Goal: Task Accomplishment & Management: Manage account settings

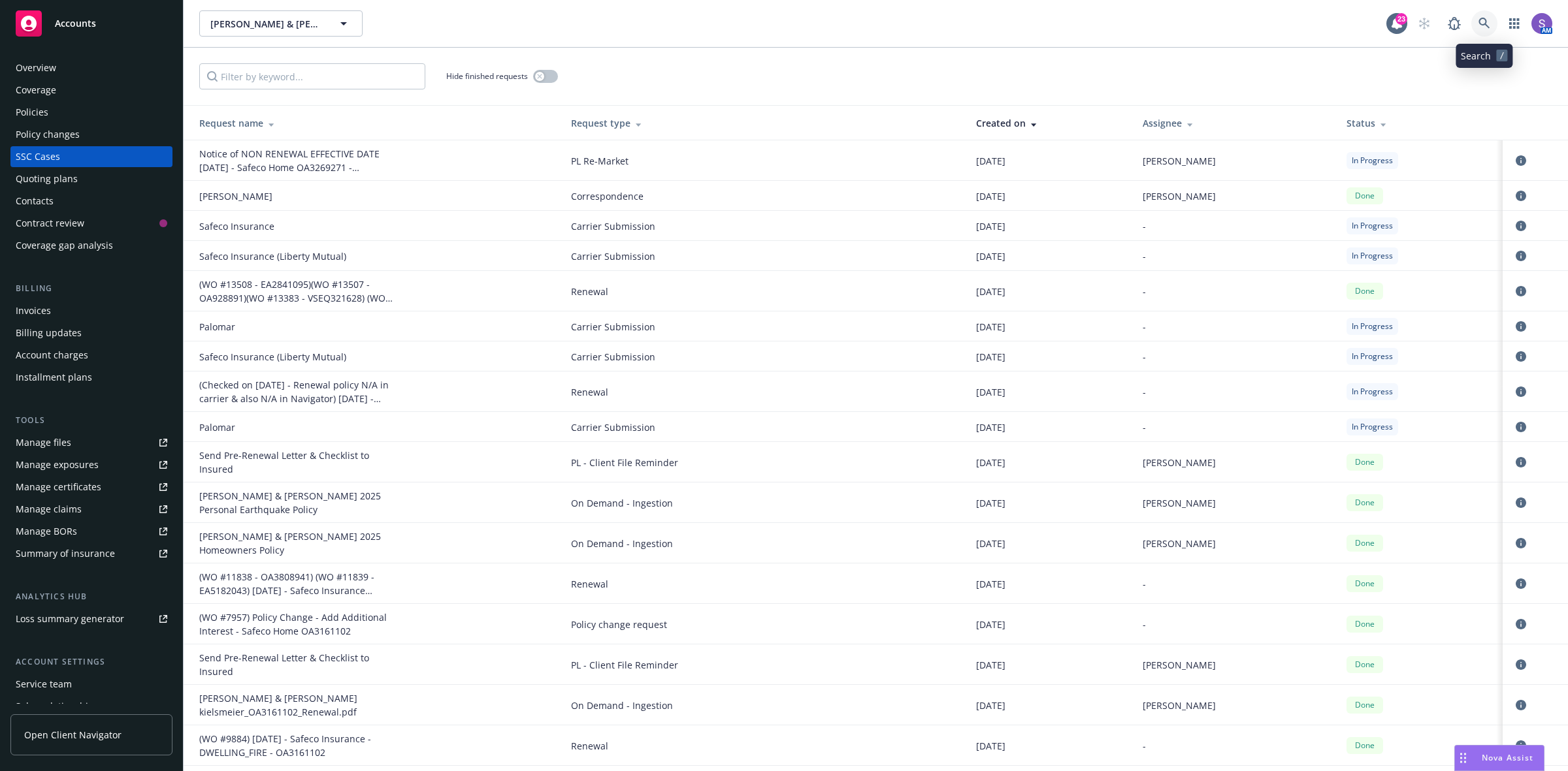
click at [1479, 26] on icon at bounding box center [1485, 23] width 12 height 12
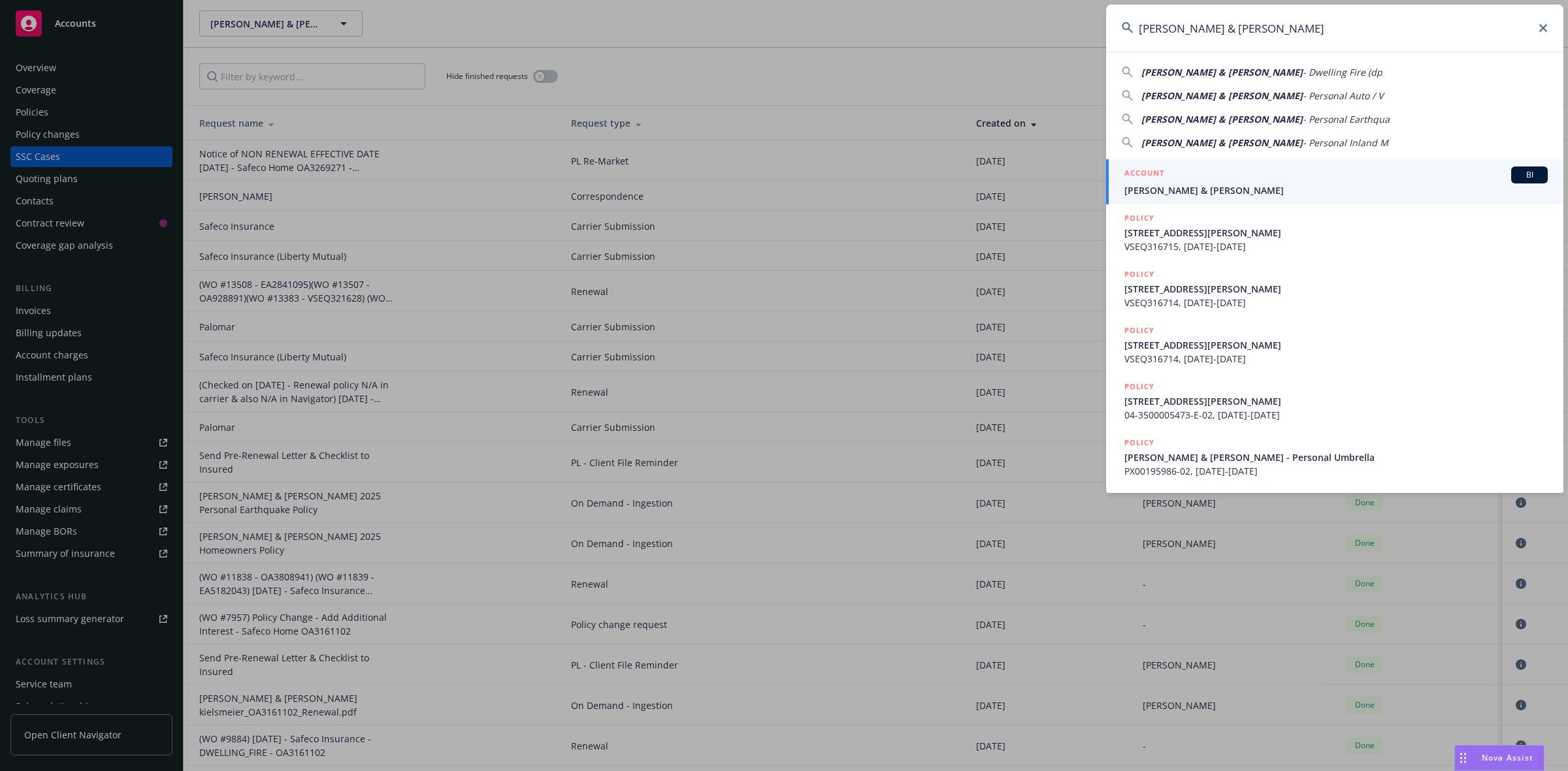
type input "[PERSON_NAME] & [PERSON_NAME]"
click at [1187, 193] on span "[PERSON_NAME] & [PERSON_NAME]" at bounding box center [1335, 190] width 423 height 14
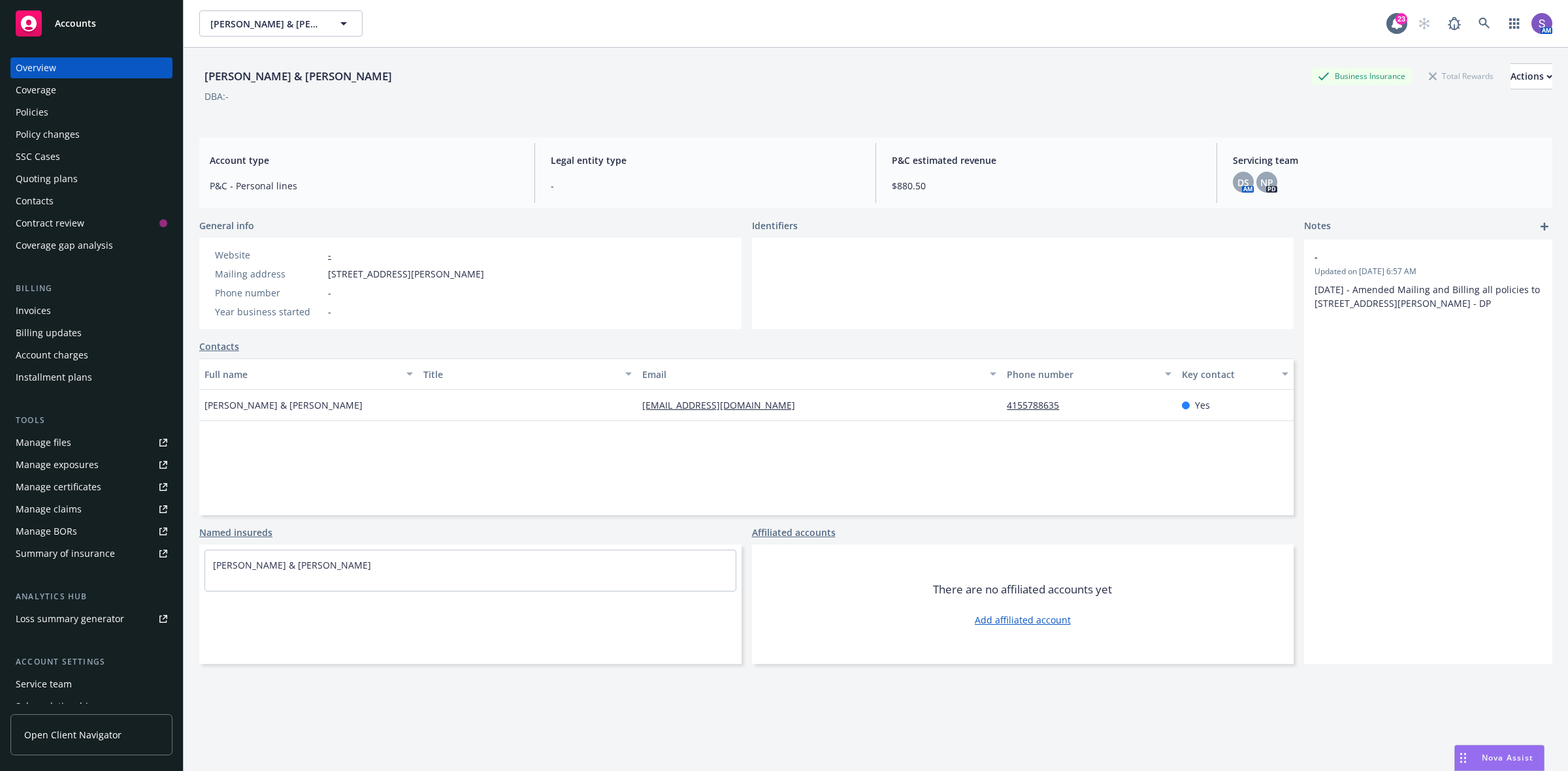
click at [27, 112] on div "Policies" at bounding box center [32, 112] width 33 height 21
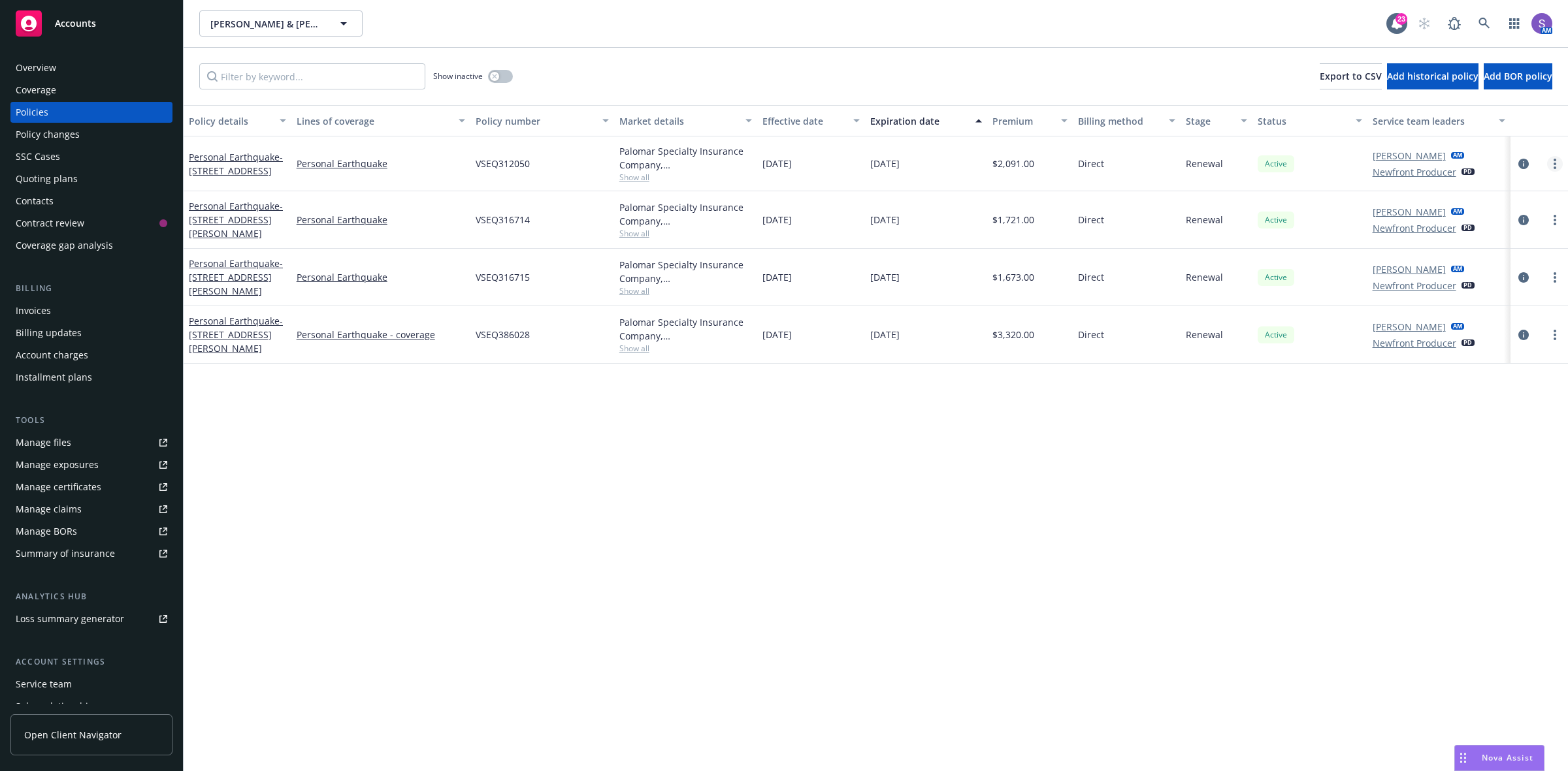
click at [1552, 171] on link "more" at bounding box center [1555, 164] width 16 height 16
click at [1457, 213] on link "Renew with incumbent" at bounding box center [1486, 218] width 153 height 26
select select "12"
select select "CA"
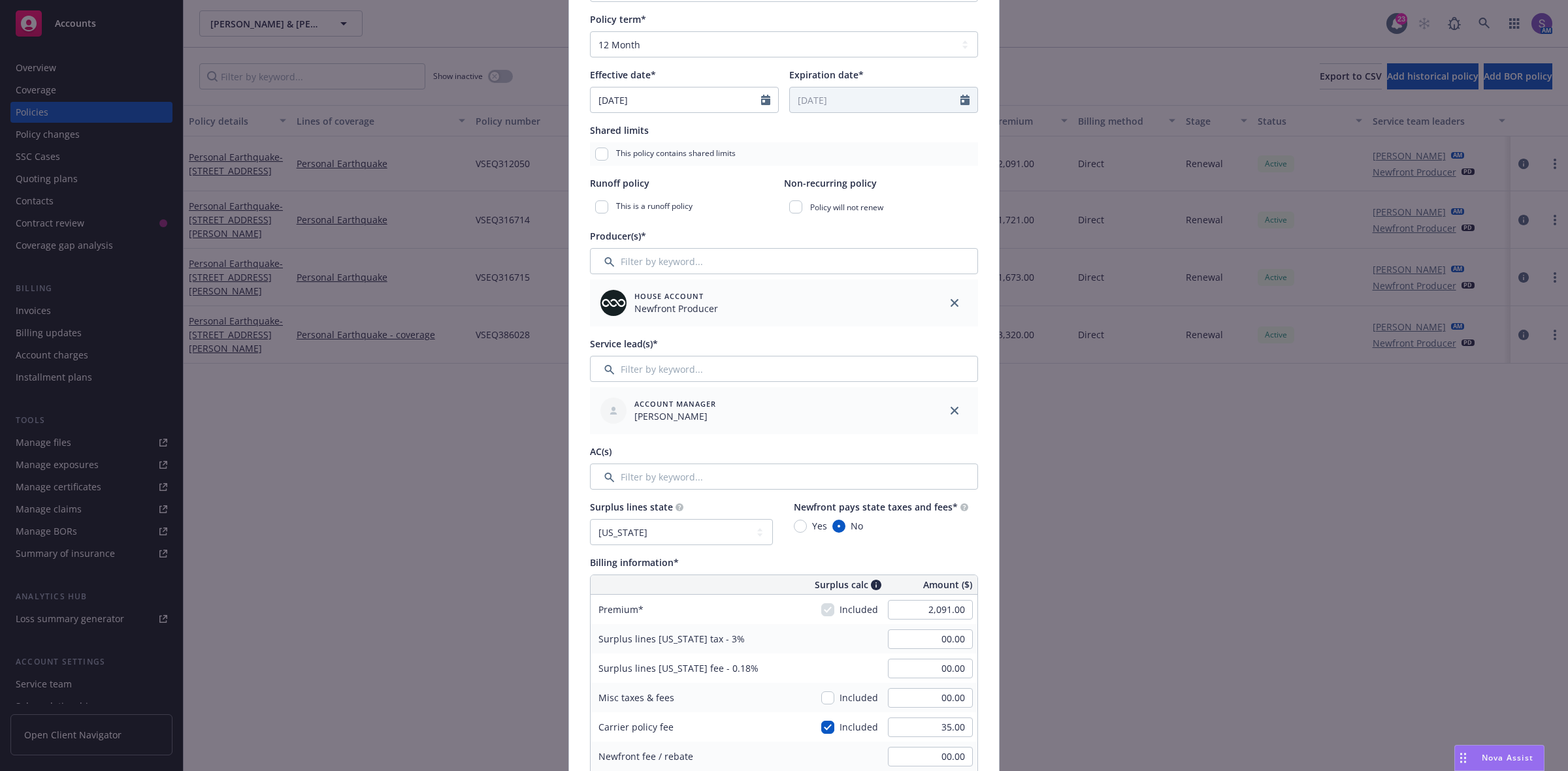
scroll to position [245, 0]
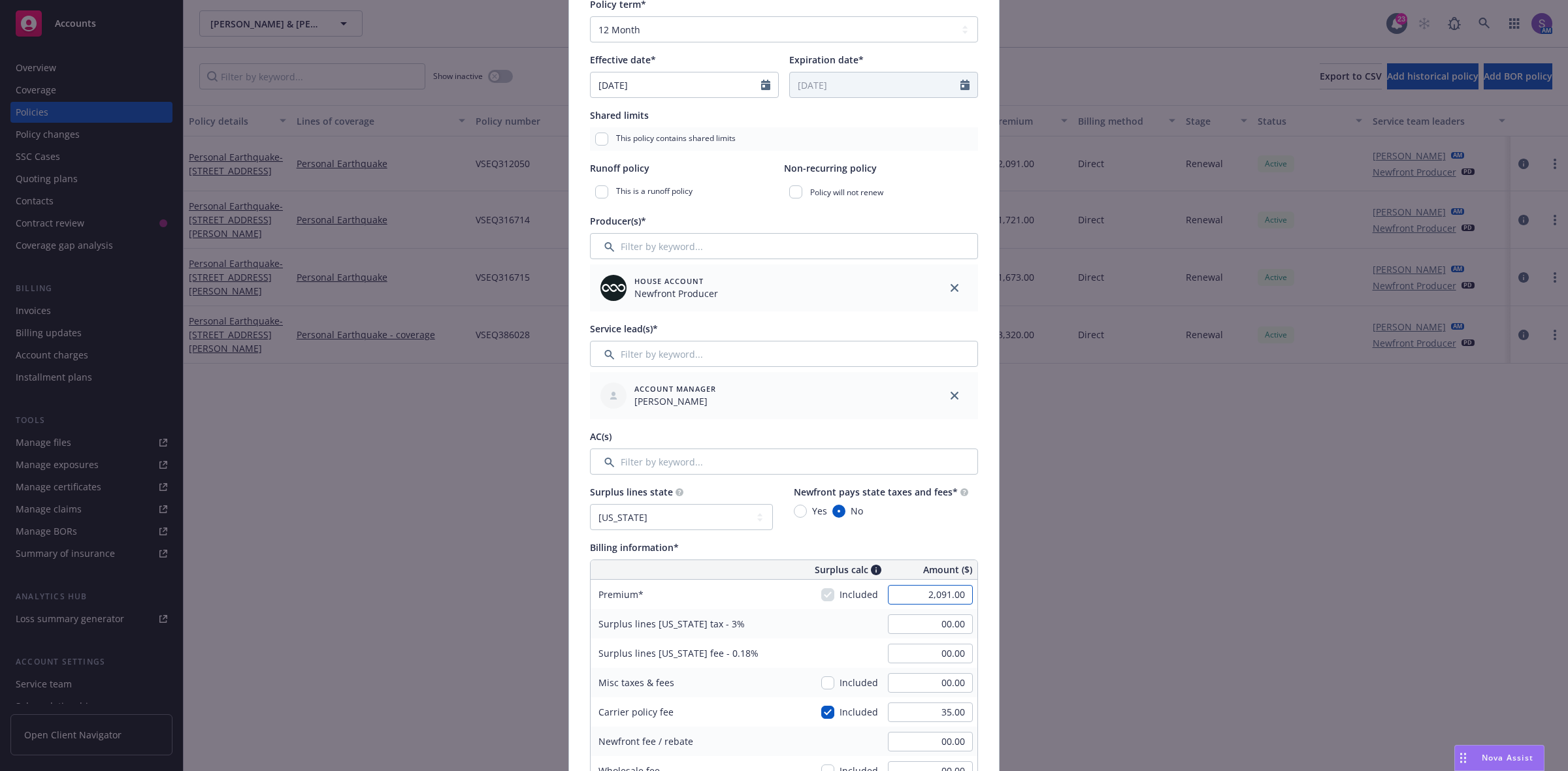
click at [922, 604] on input "2,091.00" at bounding box center [930, 594] width 85 height 19
click at [969, 540] on div "Billing information*" at bounding box center [784, 547] width 388 height 14
type input "2,296.00"
type input "69.93"
type input "4.20"
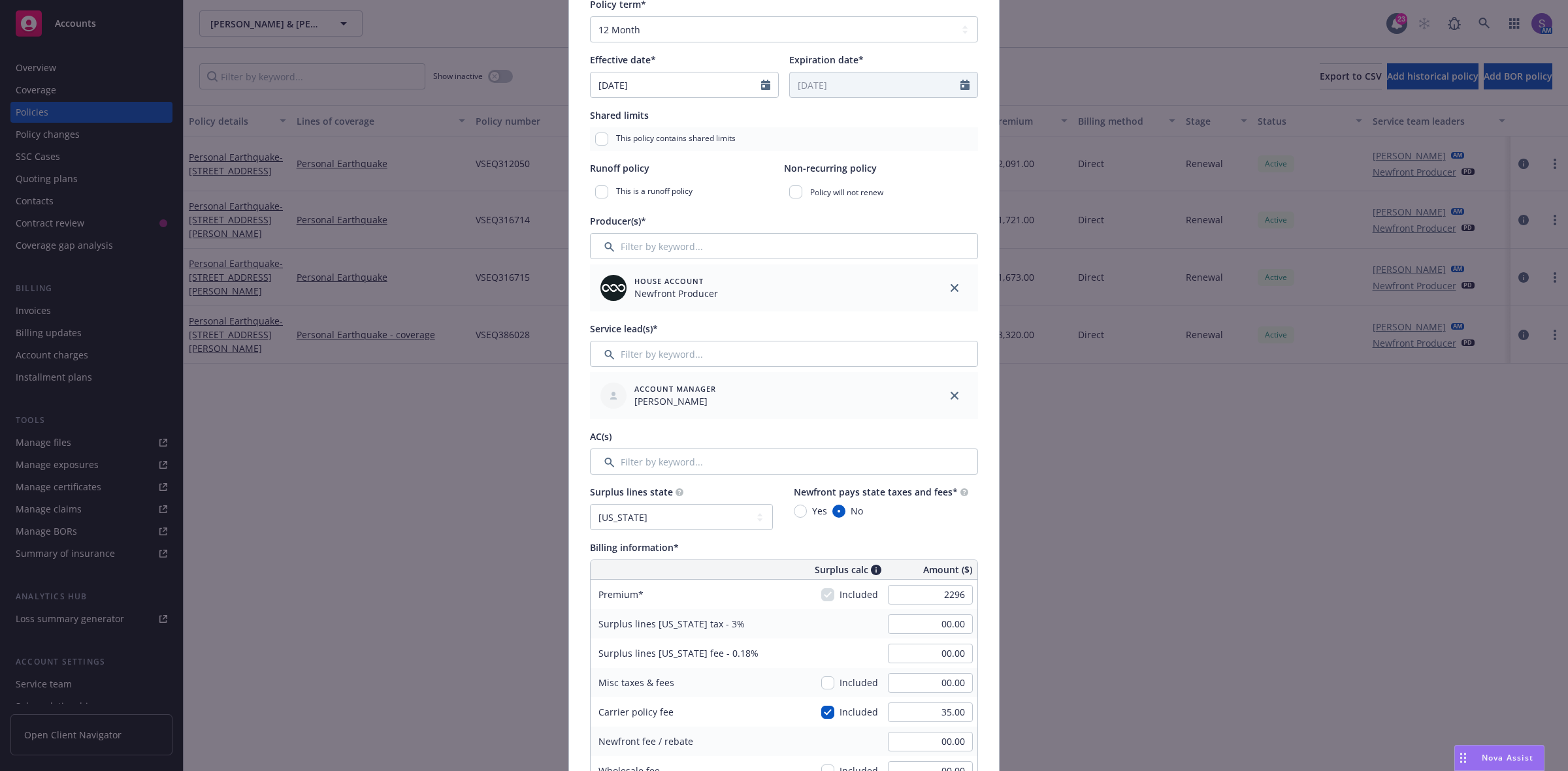
type input "229.6"
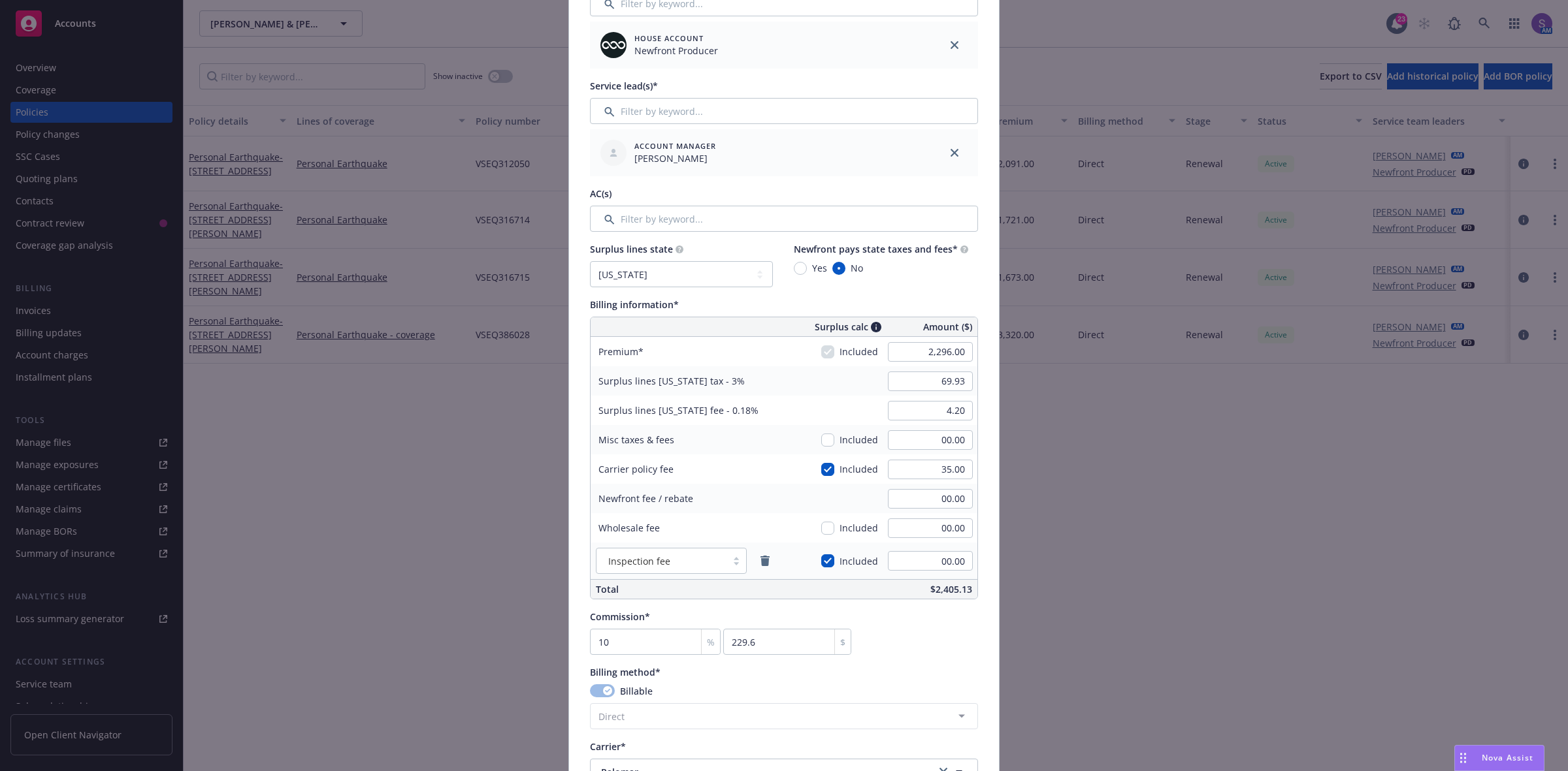
scroll to position [490, 0]
click at [958, 408] on input "4.20" at bounding box center [930, 408] width 85 height 19
type input "00.00"
click at [944, 376] on input "69.93" at bounding box center [930, 379] width 85 height 19
type input "00.00"
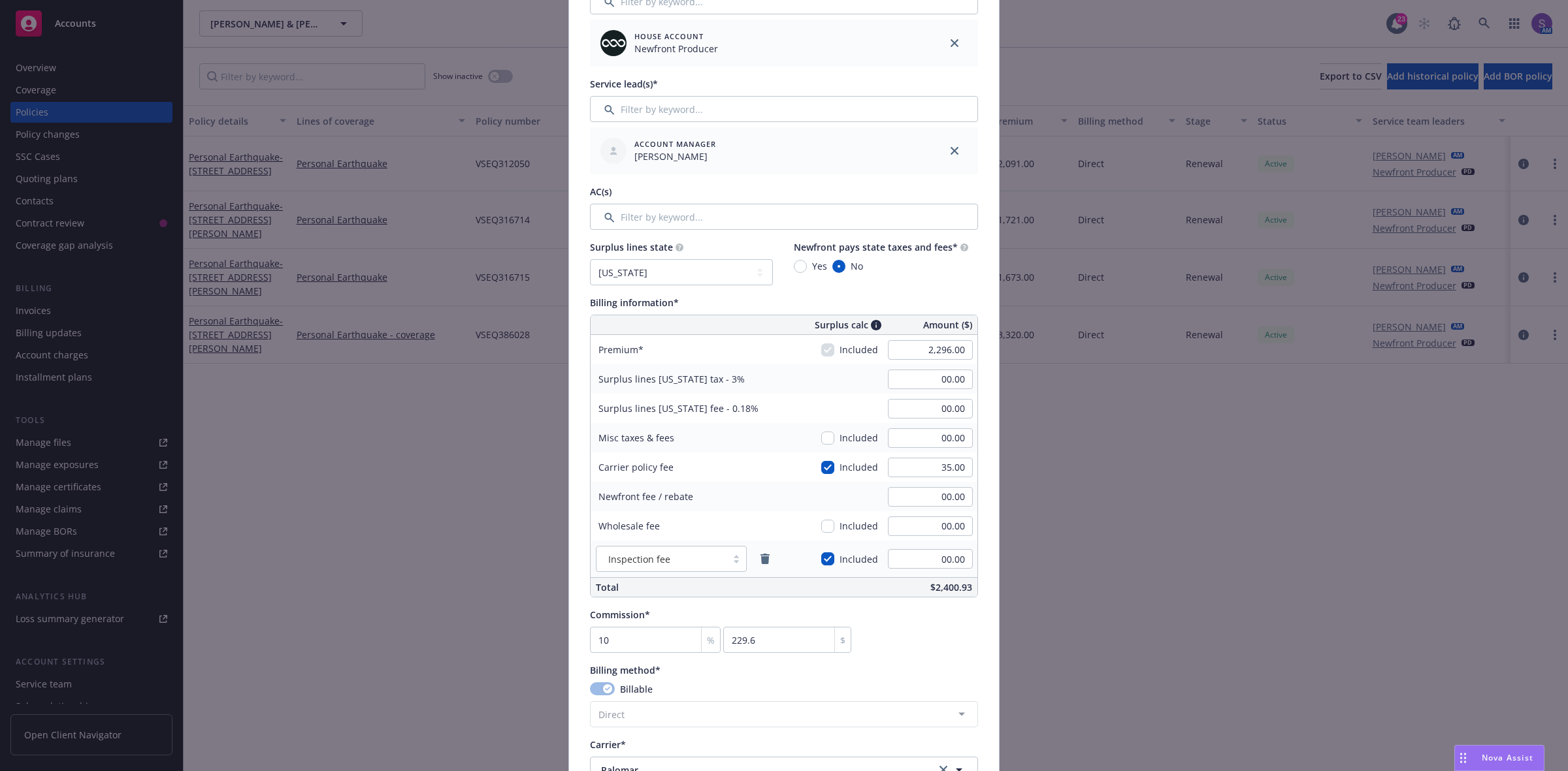
click at [958, 624] on div "Commission* 10 % 229.6 $" at bounding box center [784, 630] width 388 height 45
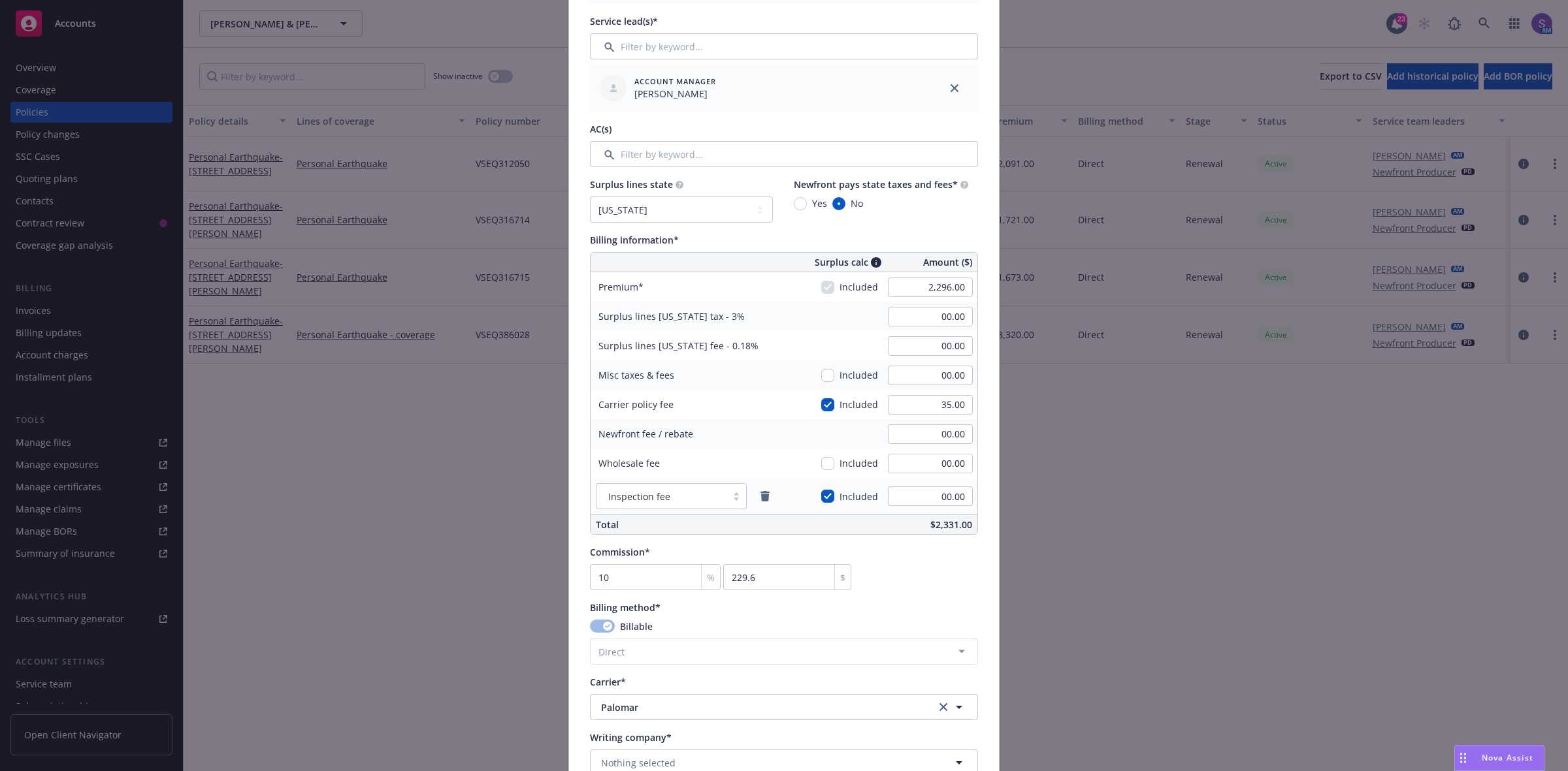
scroll to position [734, 0]
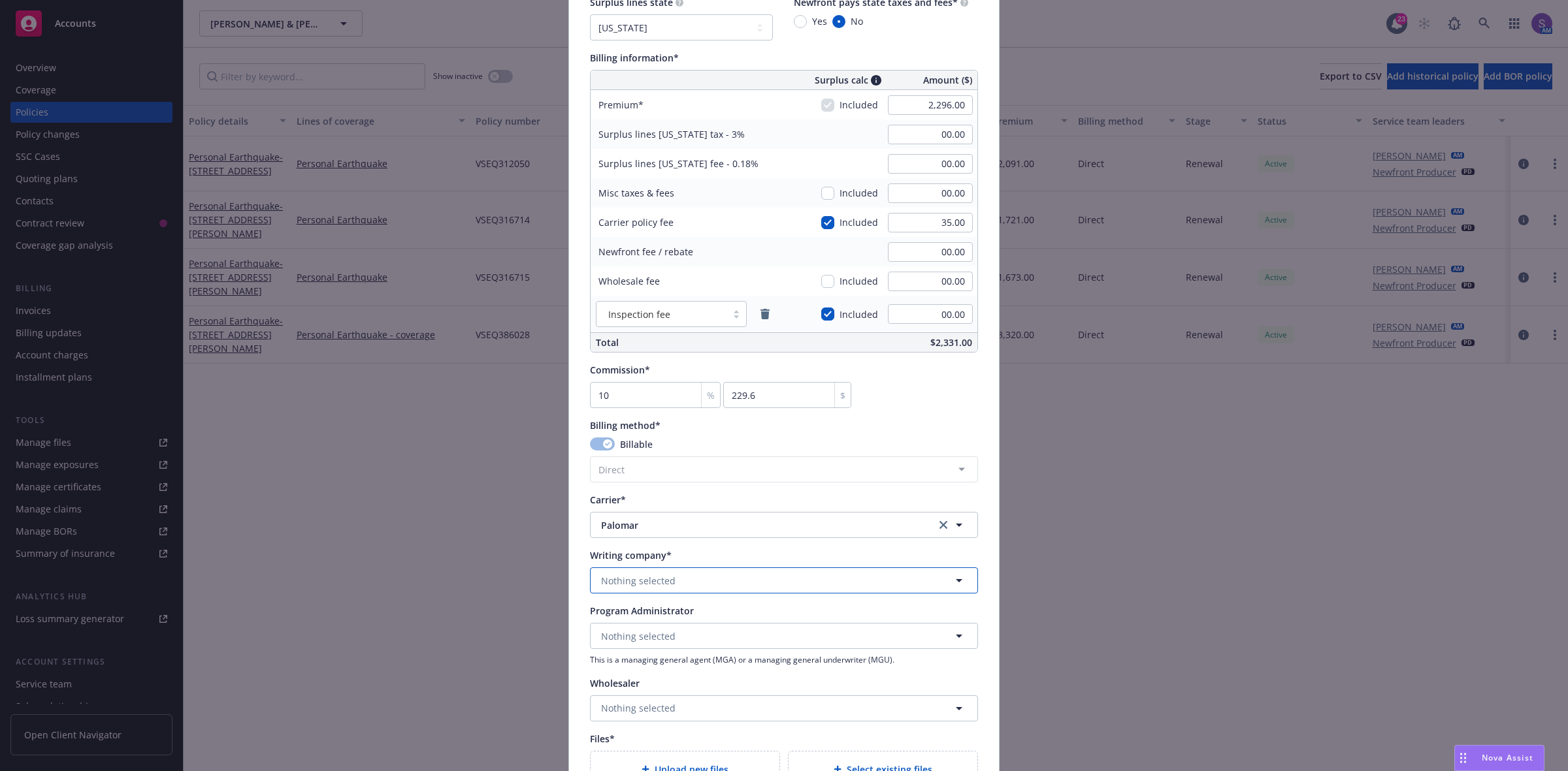
click at [651, 576] on span "Nothing selected" at bounding box center [639, 580] width 75 height 14
click at [699, 669] on strong "Palomar Specialty Insurance Company" at bounding box center [690, 667] width 172 height 13
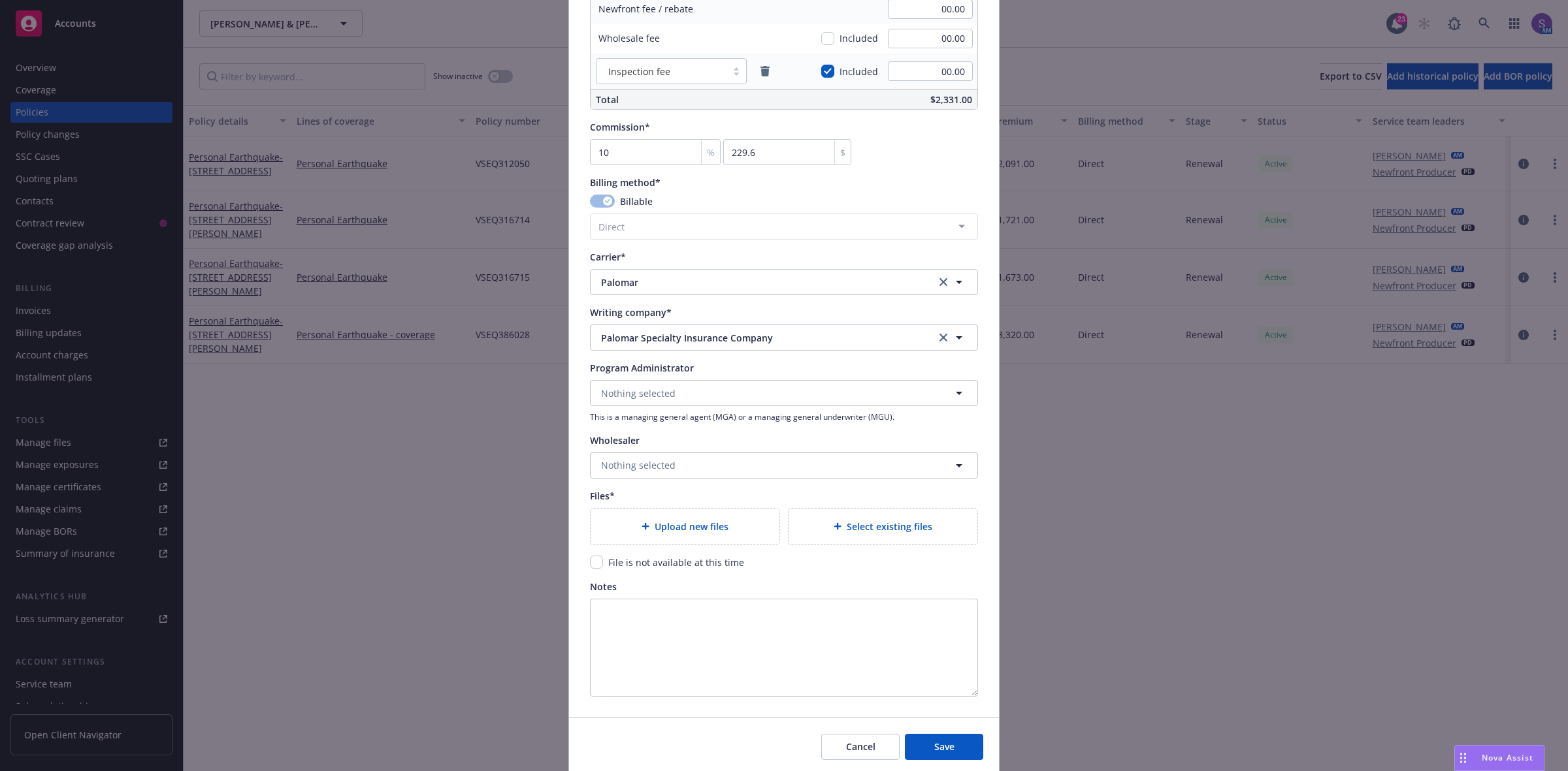
scroll to position [980, 0]
click at [655, 523] on span "Upload new files" at bounding box center [691, 524] width 74 height 14
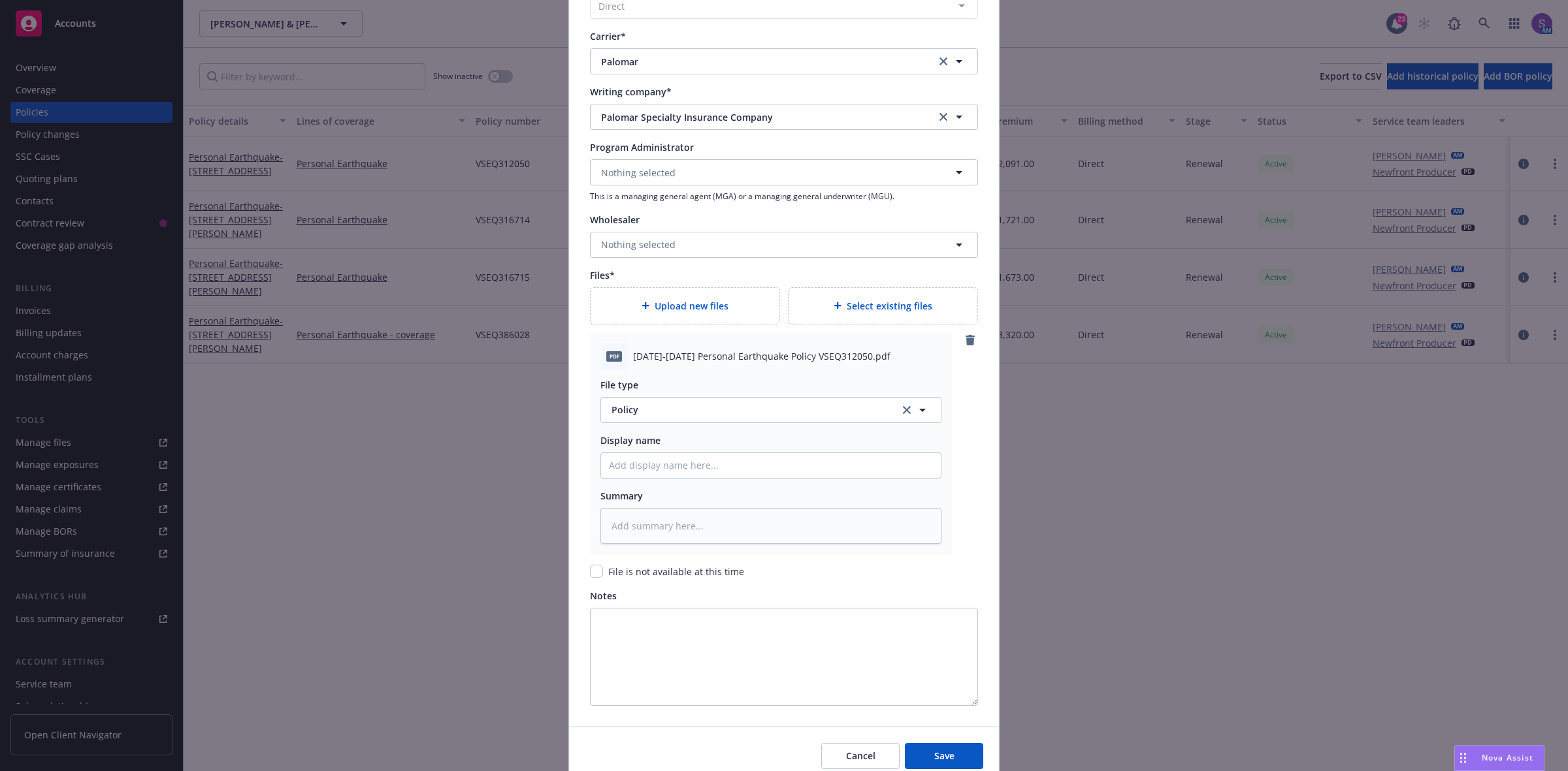
scroll to position [1255, 0]
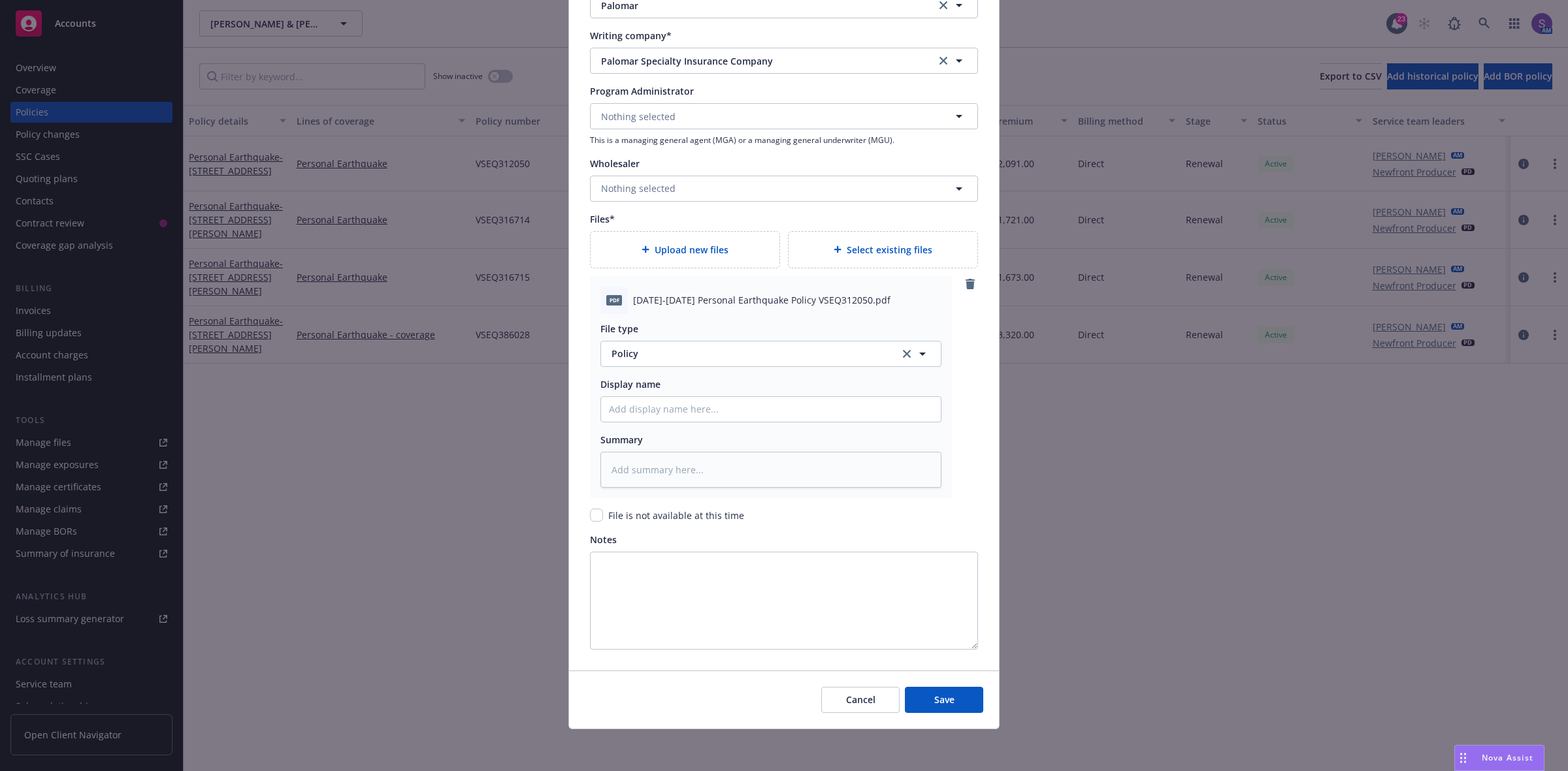
click at [709, 301] on span "[DATE]-[DATE] Personal Earthquake Policy VSEQ312050.pdf" at bounding box center [762, 300] width 257 height 14
copy span "[DATE]-[DATE] Personal Earthquake Policy VSEQ312050.pdf"
click at [652, 410] on input "Policy display name" at bounding box center [771, 409] width 340 height 25
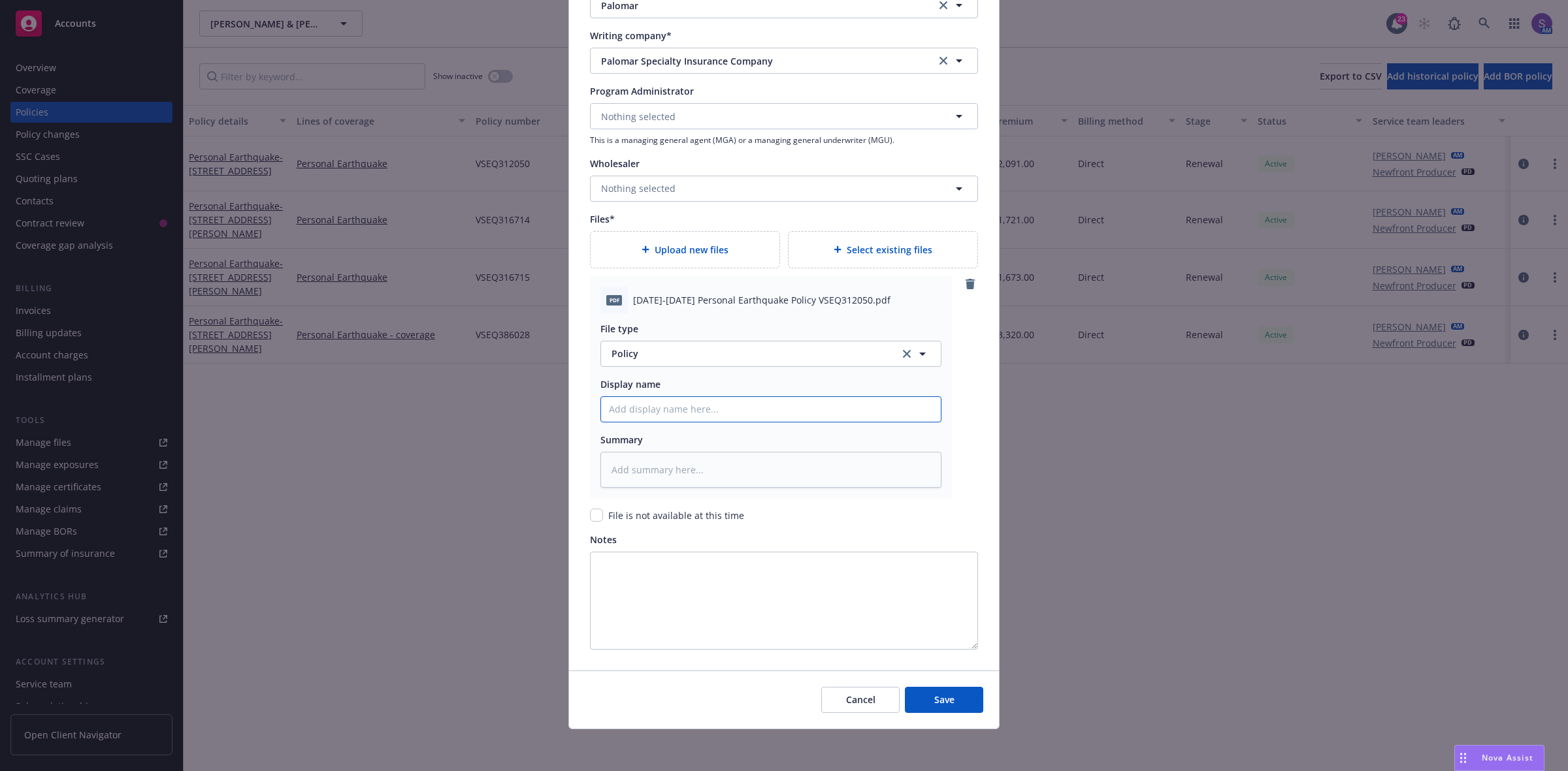
paste input "[DATE]-[DATE] Personal Earthquake Policy VSEQ312050.pdf"
type textarea "x"
type input "[DATE]-[DATE] Personal Earthquake Policy VSEQ312050.pdf"
type textarea "x"
type input "[DATE]-[DATE] Personal Earthquake Policy VSEQ312050.p"
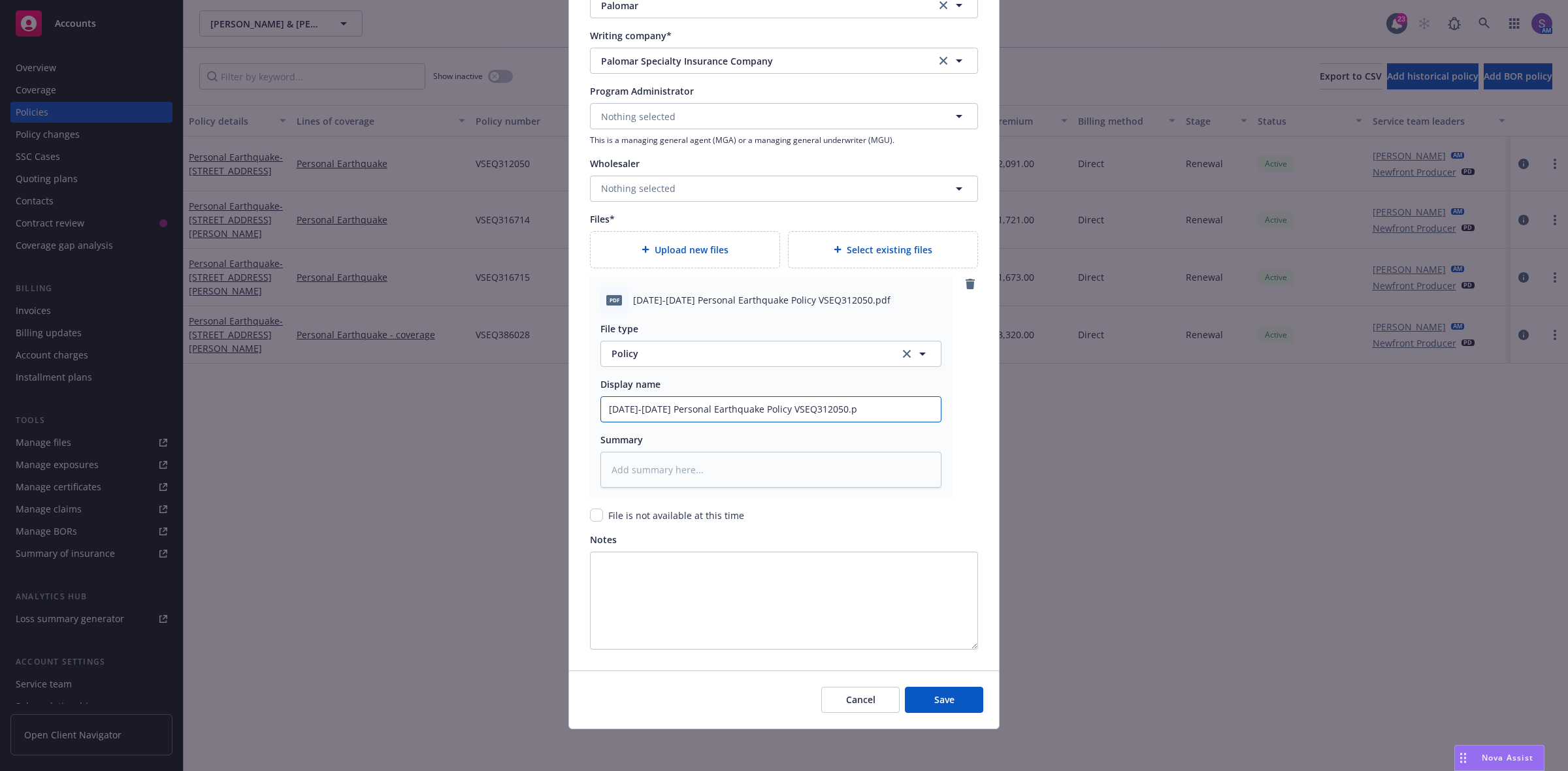
type textarea "x"
type input "[DATE]-[DATE] Personal Earthquake Policy VSEQ312050."
type textarea "x"
type input "[DATE]-[DATE] Personal Earthquake Policy VSEQ312050"
click at [965, 692] on button "Save" at bounding box center [944, 700] width 79 height 26
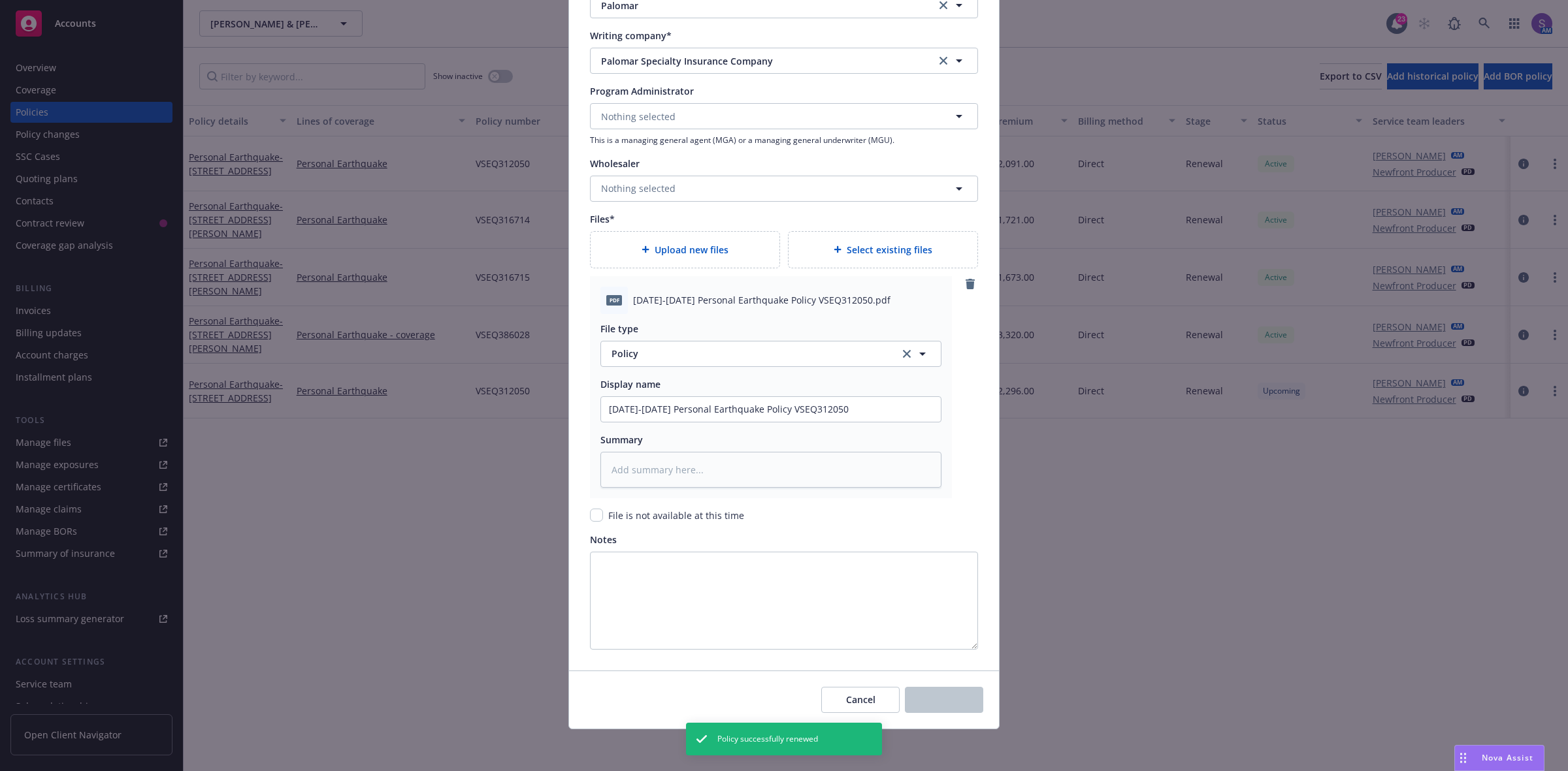
type textarea "x"
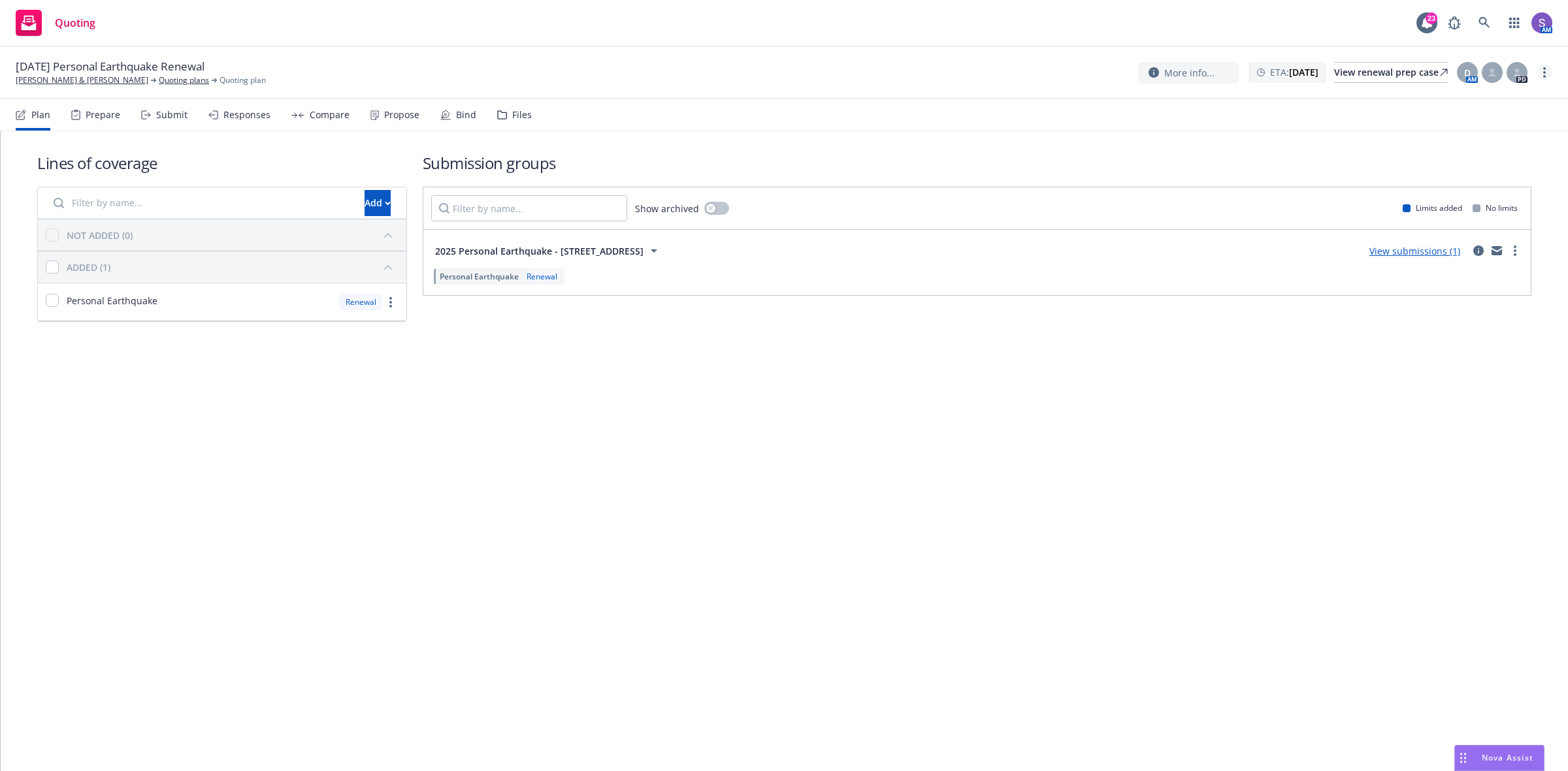
click at [1545, 77] on link "more" at bounding box center [1545, 73] width 16 height 16
click at [1498, 174] on link "Archive quoting plan" at bounding box center [1479, 177] width 146 height 26
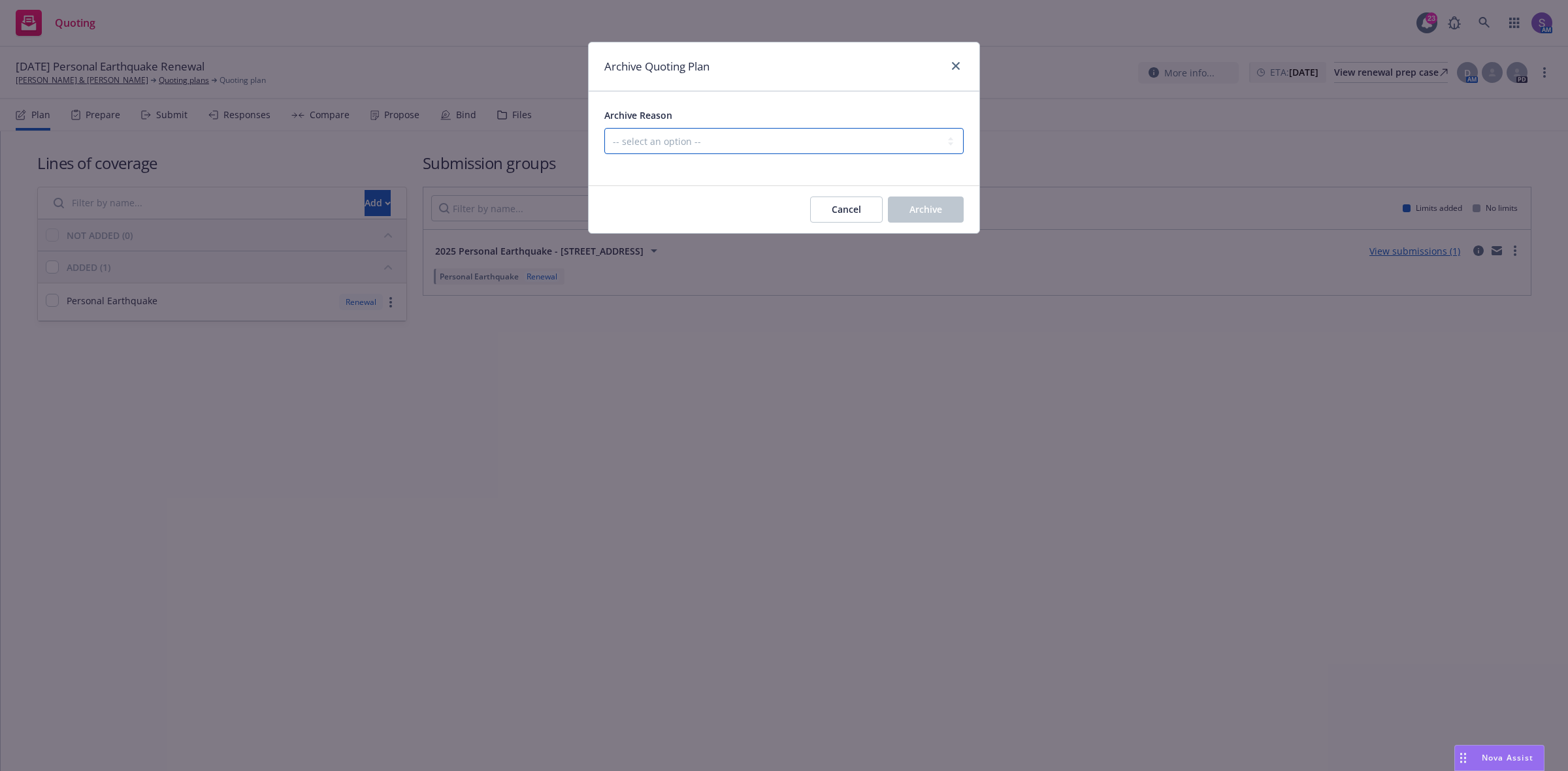
click at [733, 145] on select "-- select an option -- All policies in this renewal plan are auto-renewed Creat…" at bounding box center [783, 141] width 359 height 26
select select "ARCHIVED_RENEWAL_POLICY_AUTO_RENEWED"
click at [604, 128] on select "-- select an option -- All policies in this renewal plan are auto-renewed Creat…" at bounding box center [783, 141] width 359 height 26
click at [934, 207] on span "Archive" at bounding box center [925, 209] width 33 height 13
